Goal: Find specific page/section: Find specific page/section

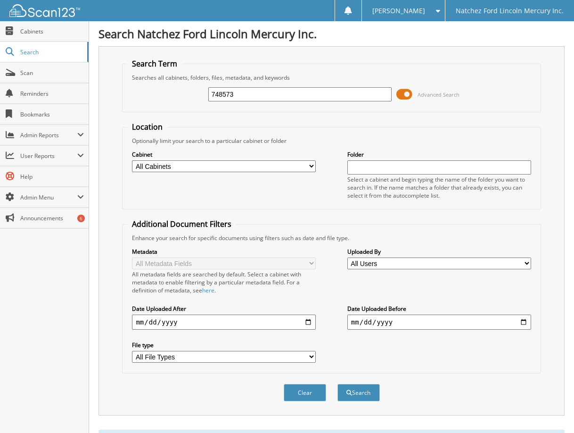
drag, startPoint x: 258, startPoint y: 93, endPoint x: 179, endPoint y: 91, distance: 79.7
click at [173, 94] on div "748573 Advanced Search" at bounding box center [331, 94] width 408 height 25
type input "453580"
click at [338, 384] on button "Search" at bounding box center [359, 392] width 42 height 17
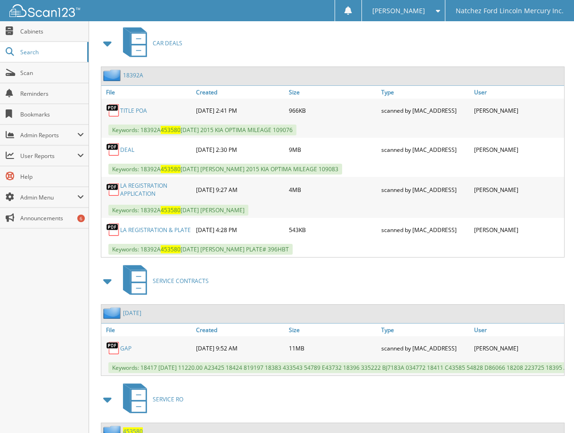
scroll to position [801, 0]
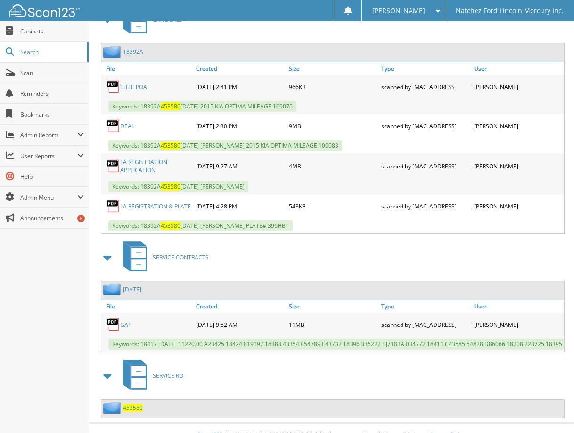
click at [135, 56] on link "18392A" at bounding box center [133, 52] width 20 height 8
